Goal: Information Seeking & Learning: Learn about a topic

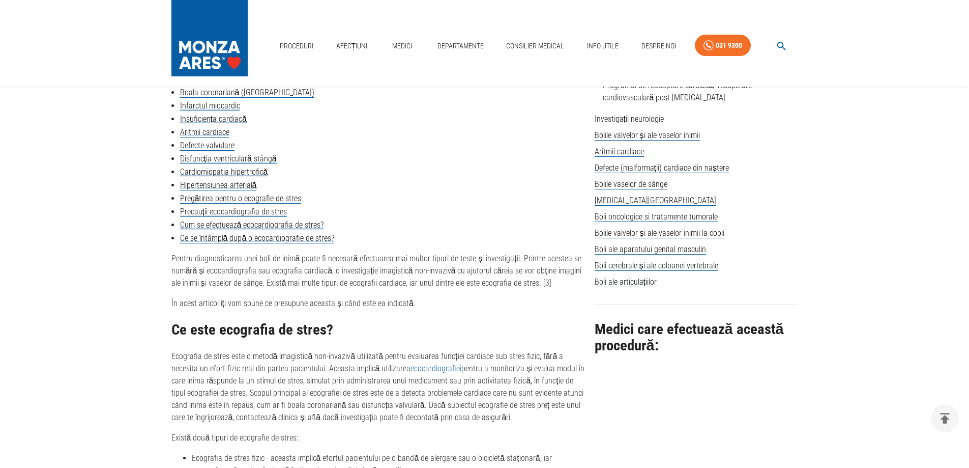
scroll to position [662, 0]
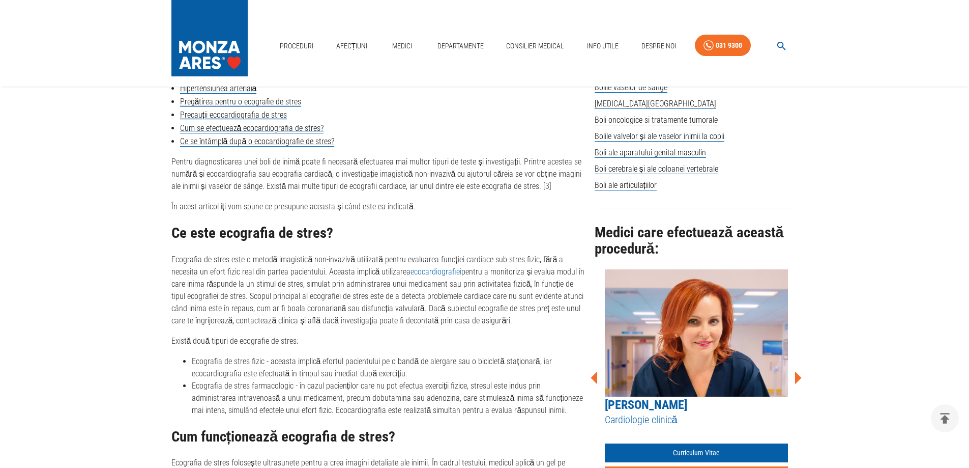
click at [798, 362] on icon at bounding box center [798, 377] width 31 height 31
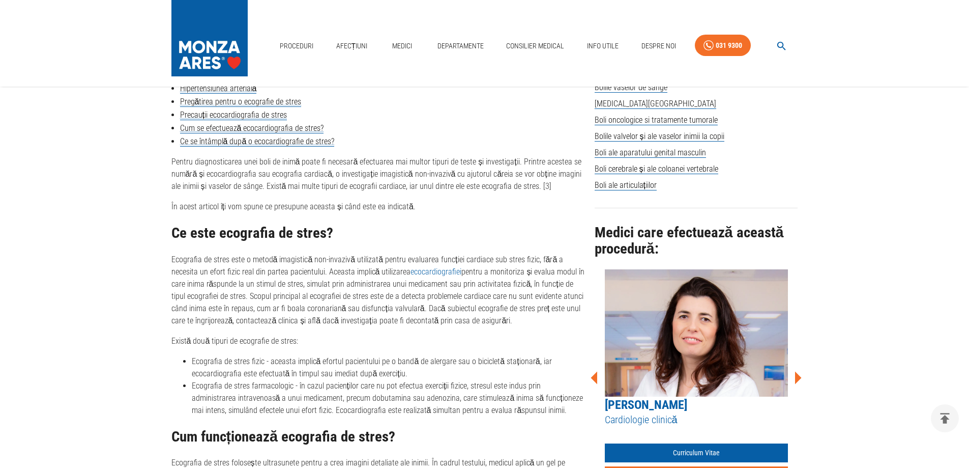
click at [797, 357] on div "Medici care efectuează această procedură: Dr. [PERSON_NAME] Cardiologie clinică…" at bounding box center [697, 347] width 204 height 278
click at [798, 362] on icon at bounding box center [798, 377] width 31 height 31
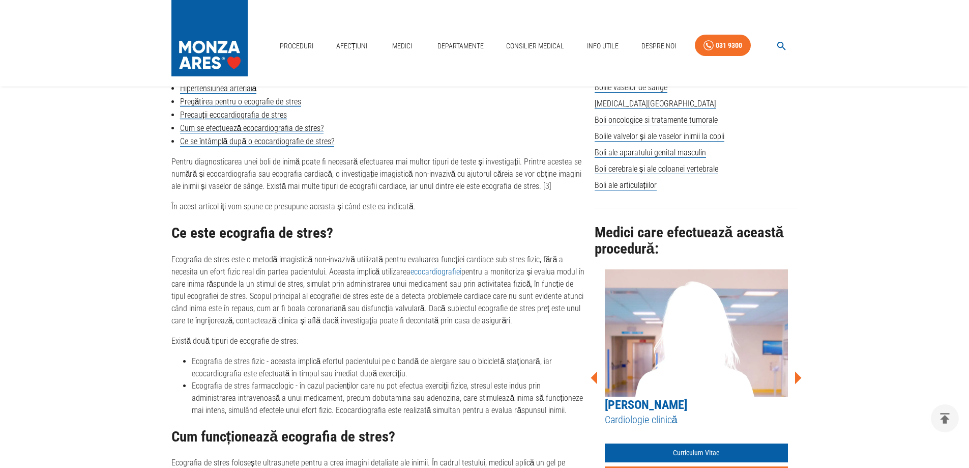
click at [798, 362] on icon at bounding box center [798, 377] width 31 height 31
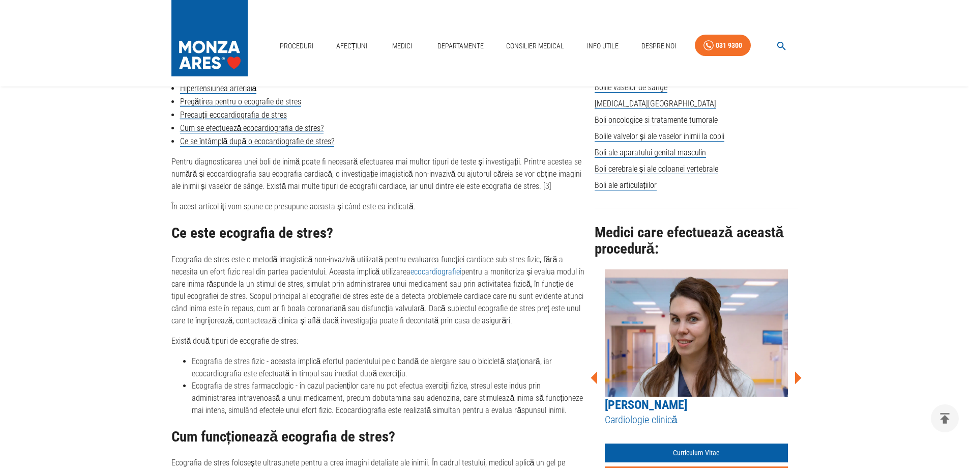
click at [798, 362] on icon at bounding box center [798, 377] width 31 height 31
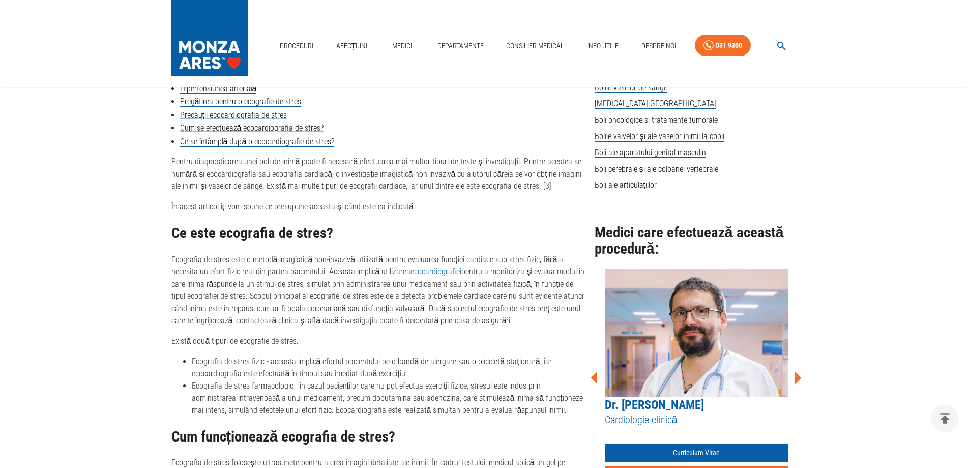
click at [798, 362] on icon at bounding box center [798, 377] width 31 height 31
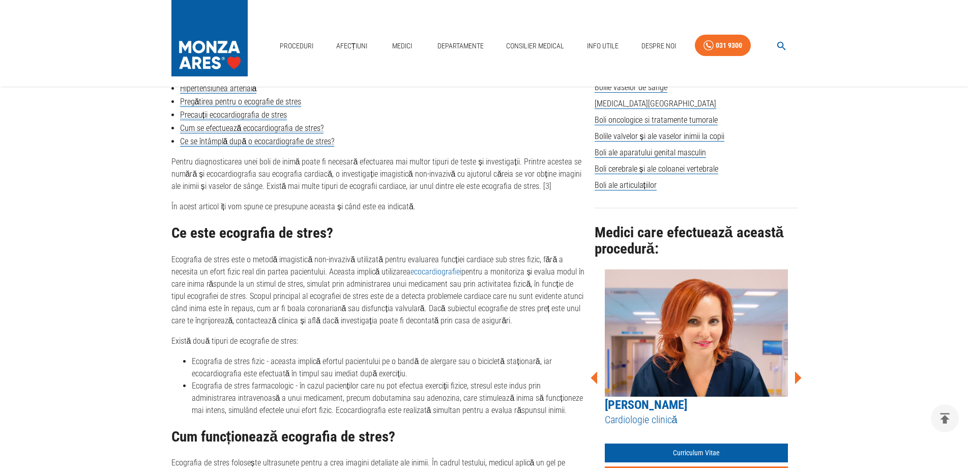
click at [798, 362] on icon at bounding box center [798, 377] width 31 height 31
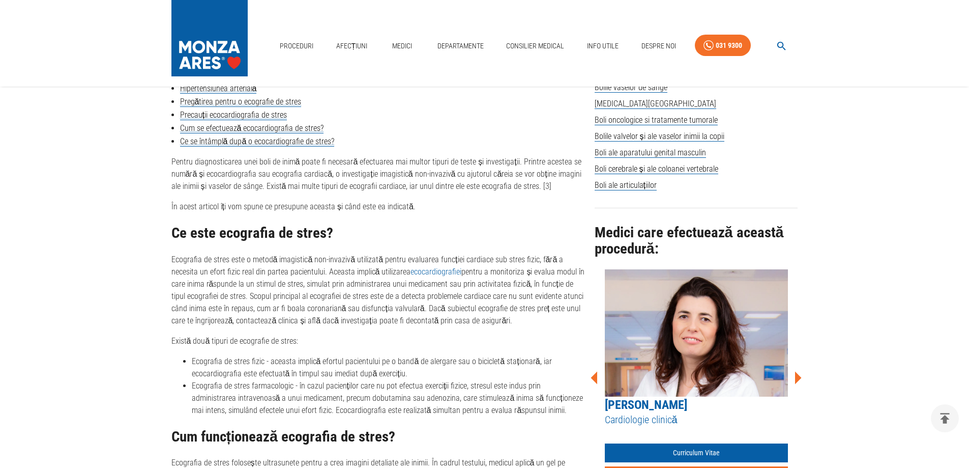
click at [798, 362] on icon at bounding box center [798, 377] width 31 height 31
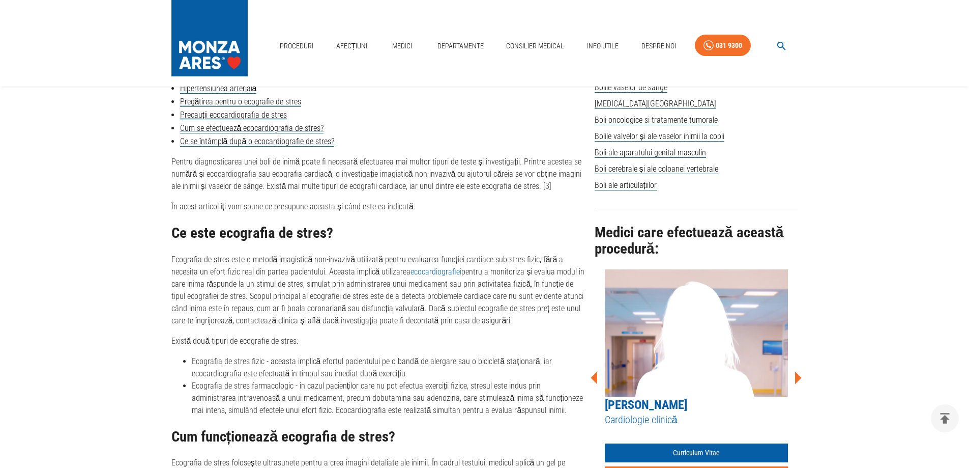
click at [798, 362] on icon at bounding box center [798, 377] width 31 height 31
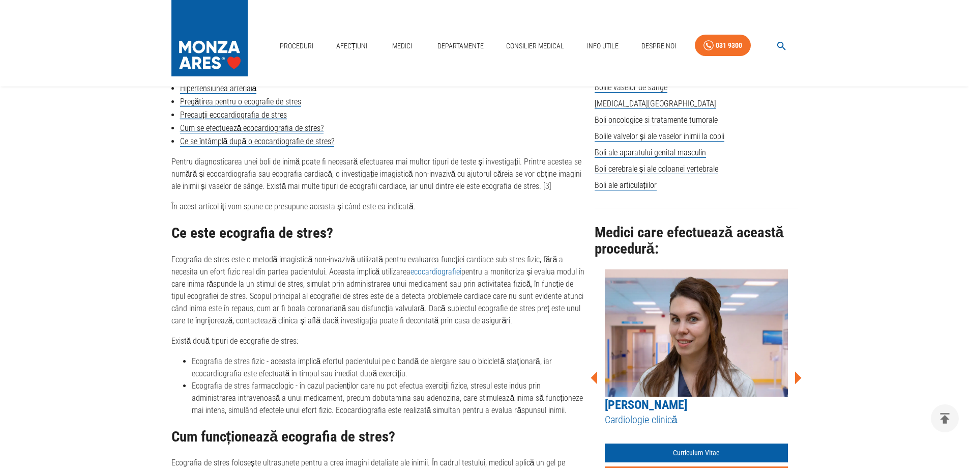
click at [798, 362] on icon at bounding box center [798, 377] width 31 height 31
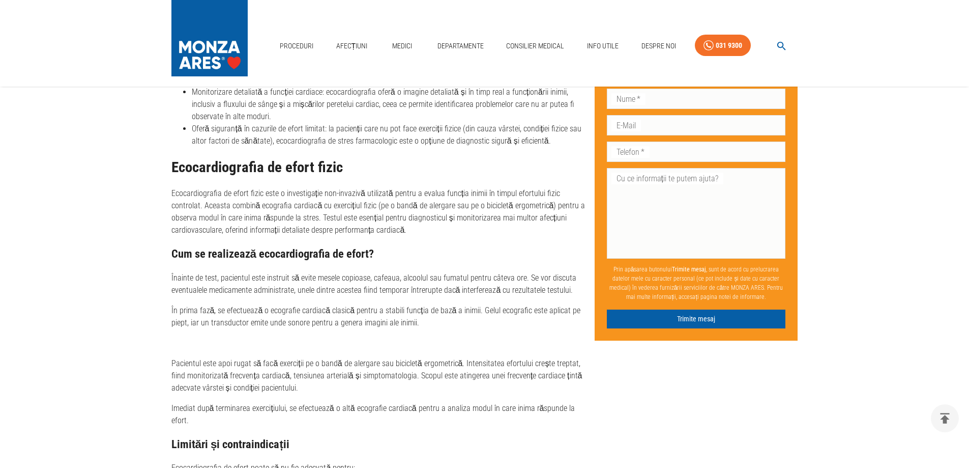
scroll to position [1221, 0]
